Goal: Task Accomplishment & Management: Use online tool/utility

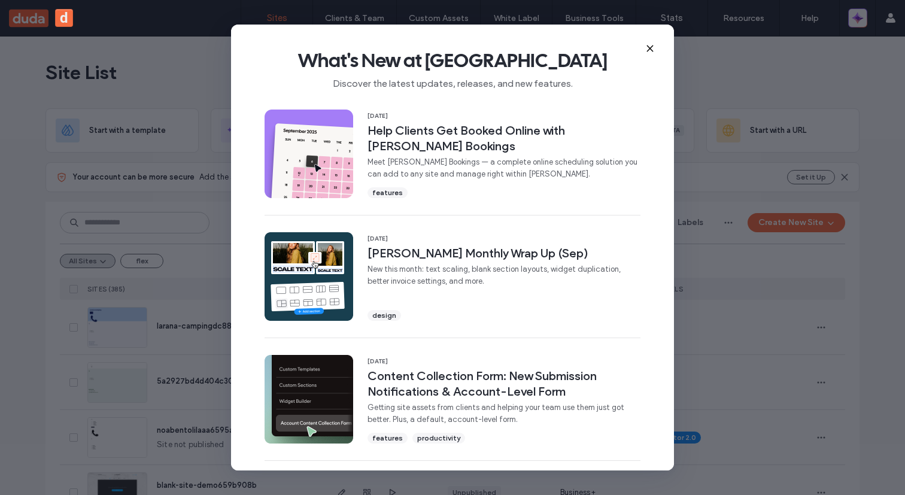
click at [648, 48] on icon at bounding box center [650, 49] width 10 height 10
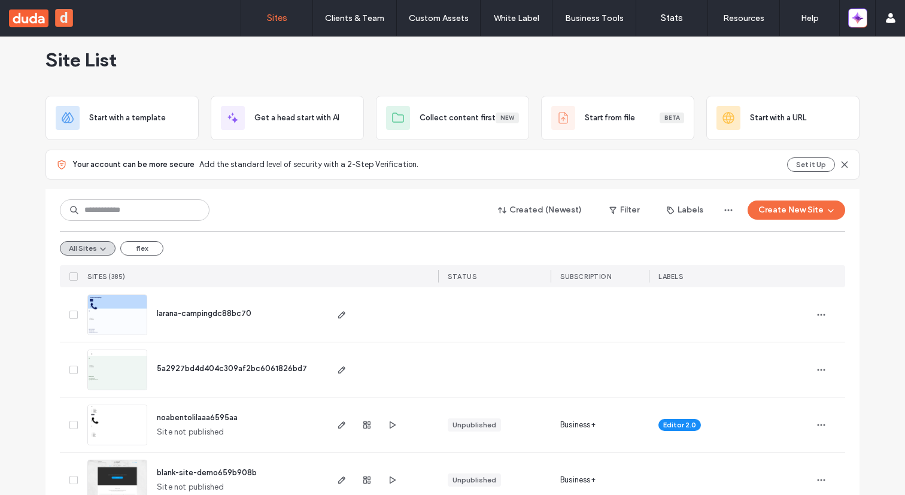
scroll to position [19, 0]
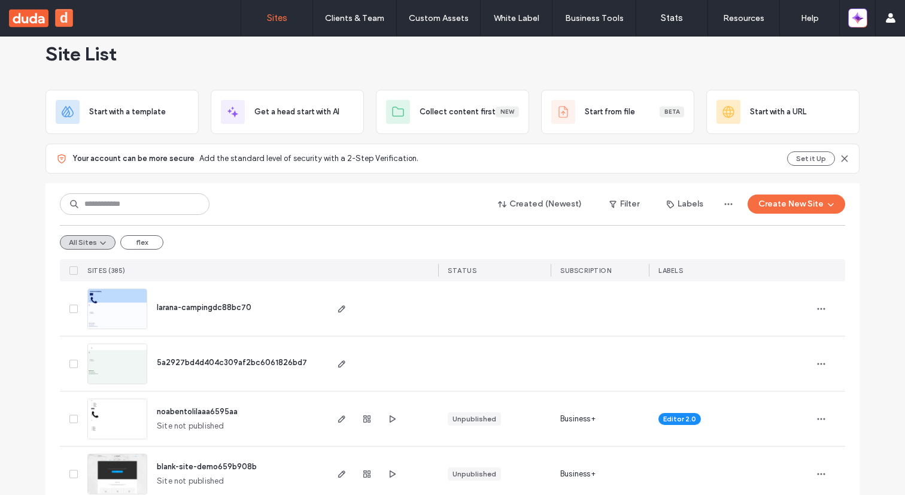
click at [171, 407] on span "noabentolilaaa6595aa" at bounding box center [197, 411] width 81 height 9
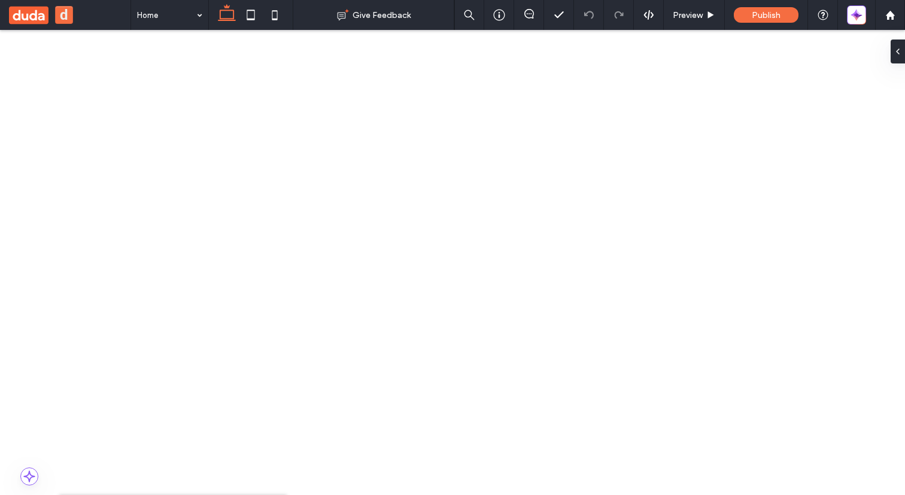
drag, startPoint x: 69, startPoint y: 158, endPoint x: 110, endPoint y: 194, distance: 54.7
drag, startPoint x: 167, startPoint y: 186, endPoint x: 71, endPoint y: 159, distance: 99.5
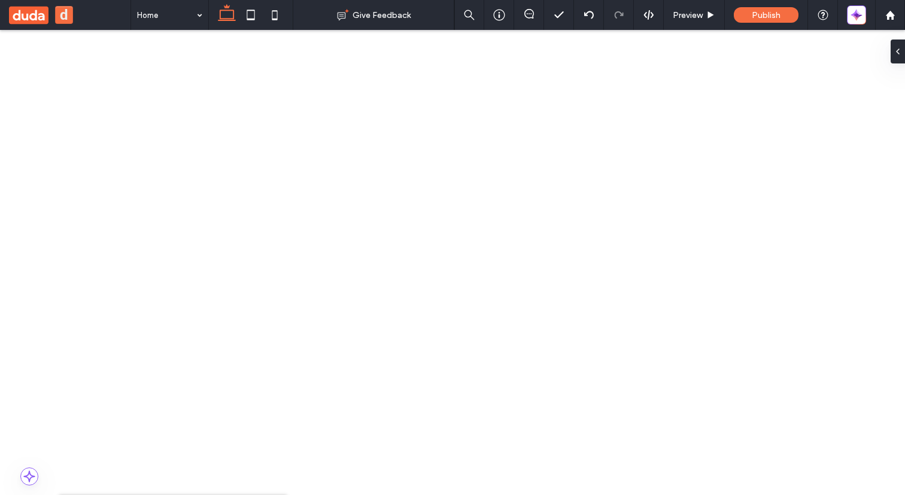
drag, startPoint x: 166, startPoint y: 185, endPoint x: 68, endPoint y: 165, distance: 99.6
drag, startPoint x: 240, startPoint y: 251, endPoint x: 72, endPoint y: 181, distance: 181.9
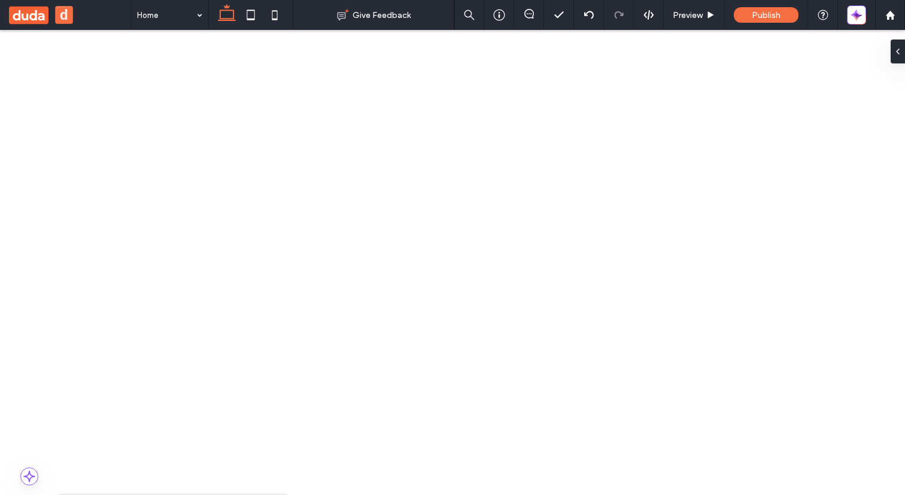
drag, startPoint x: 272, startPoint y: 45, endPoint x: 86, endPoint y: 15, distance: 188.0
drag, startPoint x: 168, startPoint y: 186, endPoint x: 71, endPoint y: 167, distance: 98.2
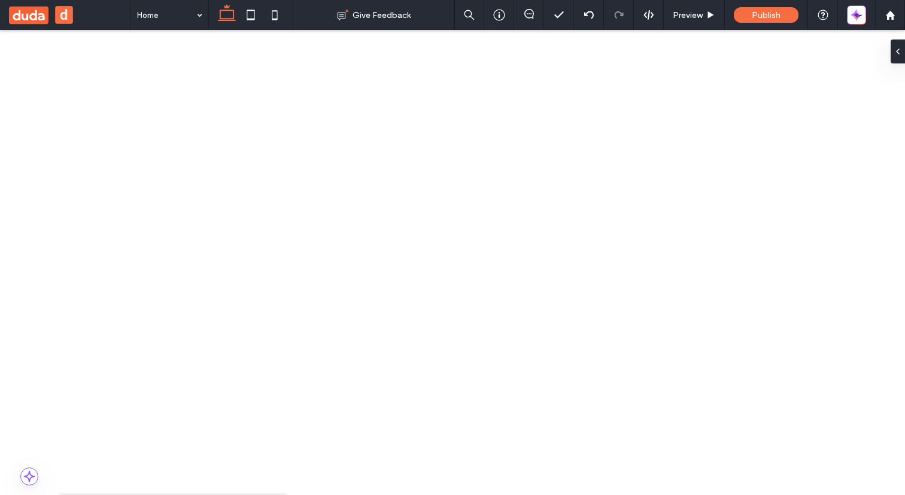
drag, startPoint x: 175, startPoint y: 206, endPoint x: 65, endPoint y: 160, distance: 118.8
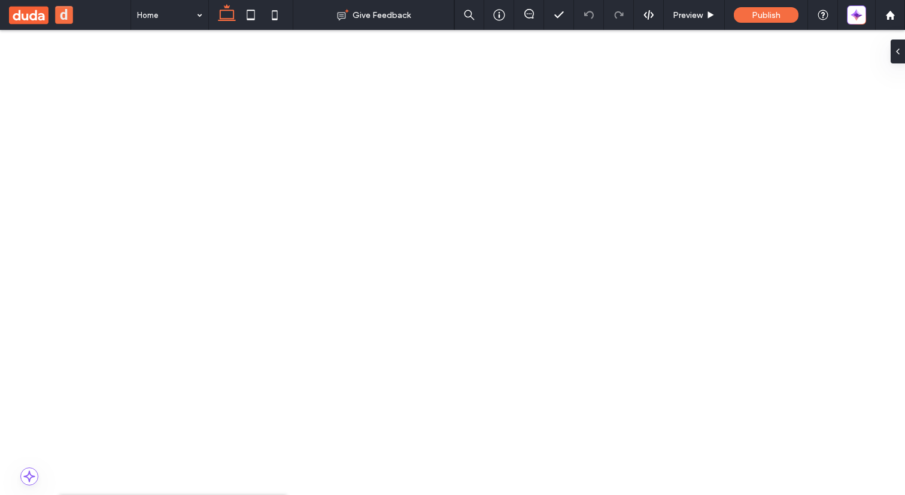
drag, startPoint x: 160, startPoint y: 202, endPoint x: 71, endPoint y: 159, distance: 99.0
drag, startPoint x: 136, startPoint y: 271, endPoint x: 118, endPoint y: 252, distance: 26.2
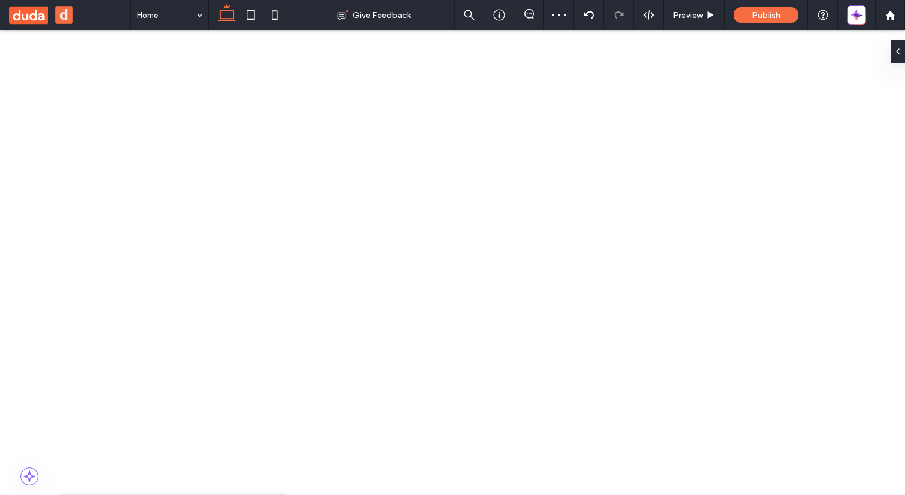
type input "*******"
type input "**"
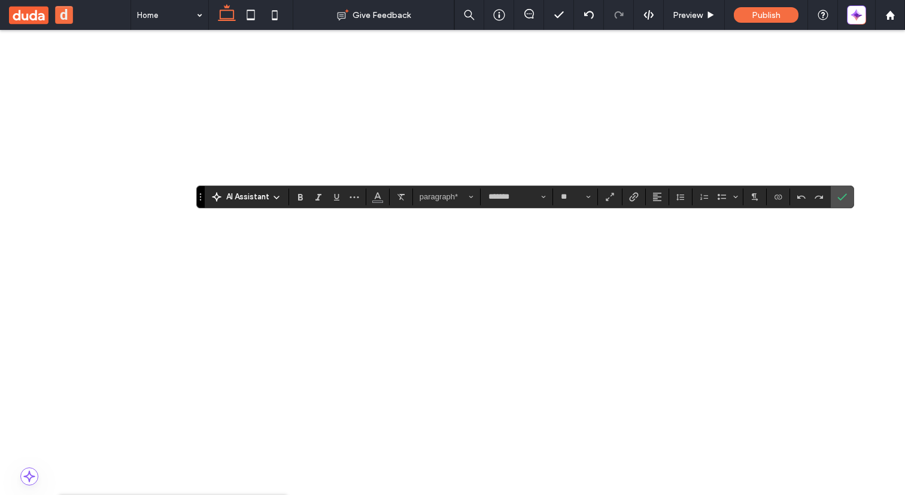
click at [838, 193] on icon "Confirm" at bounding box center [842, 197] width 10 height 10
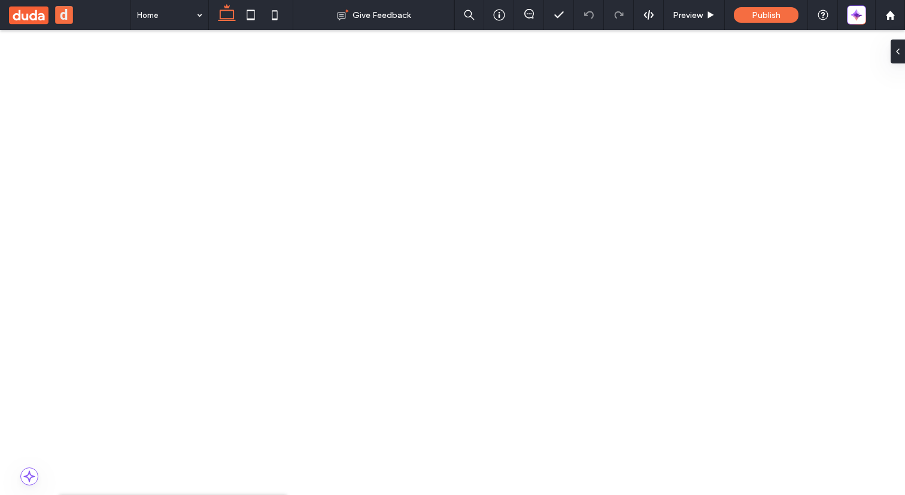
drag, startPoint x: 129, startPoint y: 211, endPoint x: 105, endPoint y: 187, distance: 33.9
